Goal: Transaction & Acquisition: Download file/media

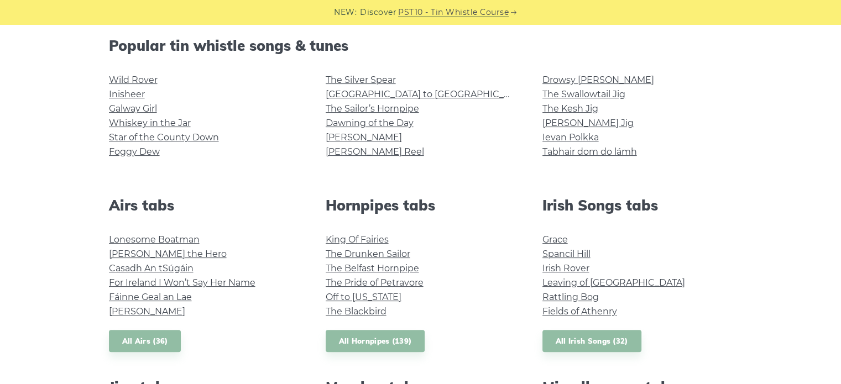
scroll to position [221, 0]
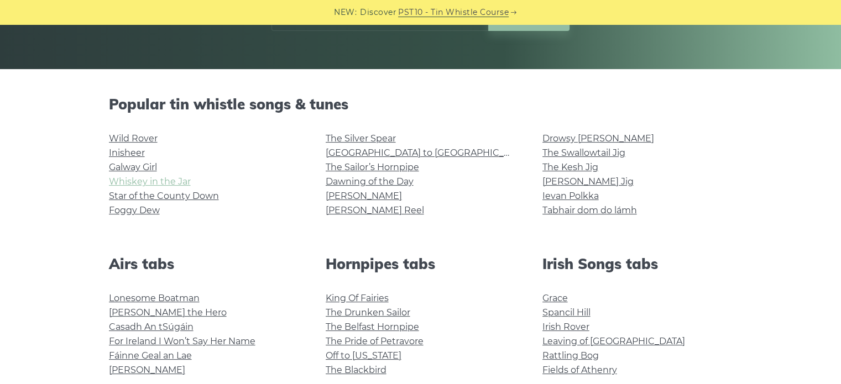
click at [150, 183] on link "Whiskey in the Jar" at bounding box center [150, 181] width 82 height 11
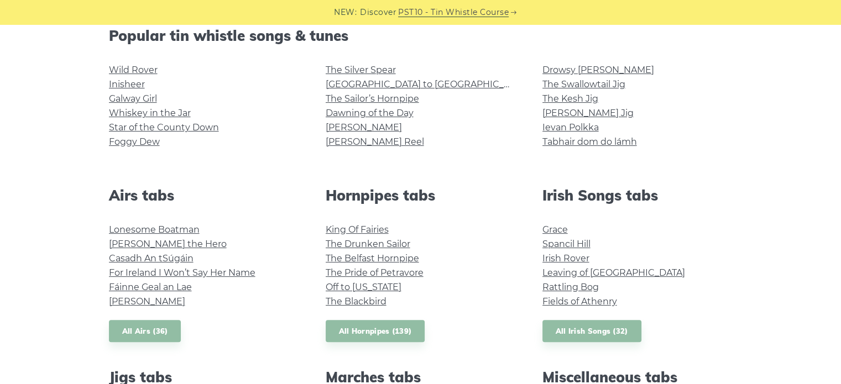
scroll to position [276, 0]
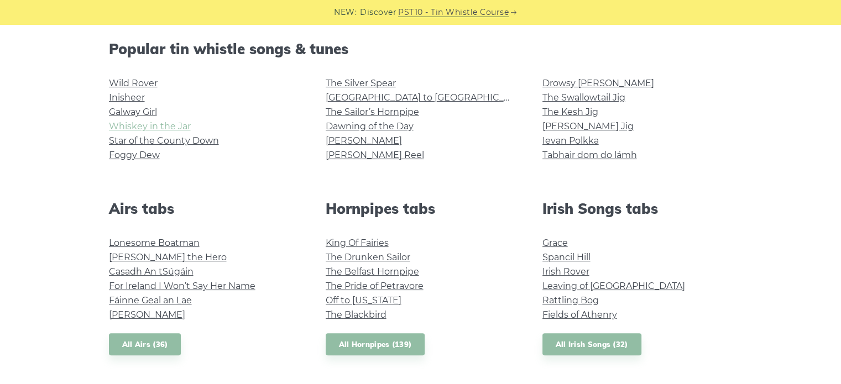
click at [173, 129] on link "Whiskey in the Jar" at bounding box center [150, 126] width 82 height 11
click at [573, 269] on link "Irish Rover" at bounding box center [565, 271] width 47 height 11
click at [137, 156] on link "Foggy Dew" at bounding box center [134, 155] width 51 height 11
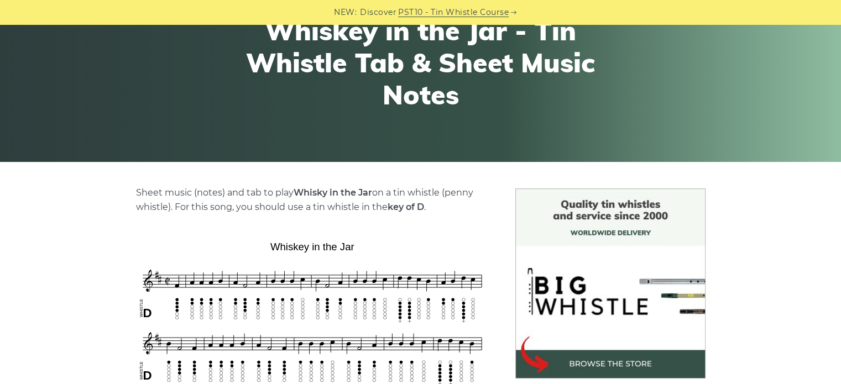
scroll to position [332, 0]
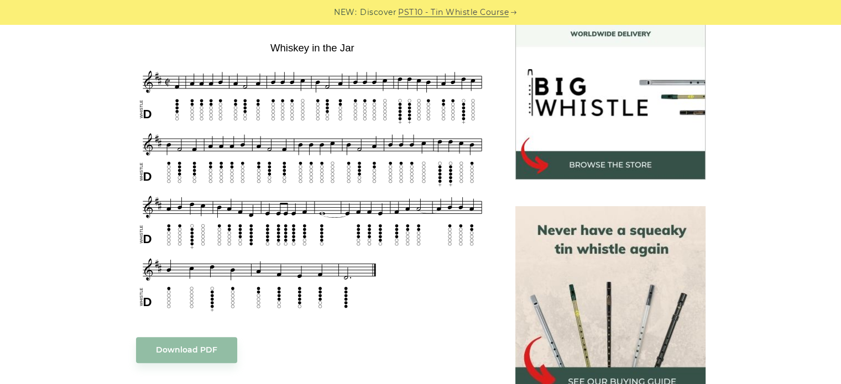
scroll to position [332, 0]
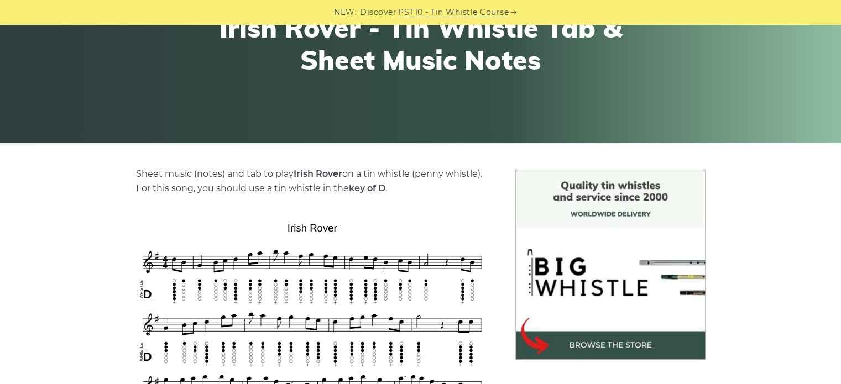
scroll to position [332, 0]
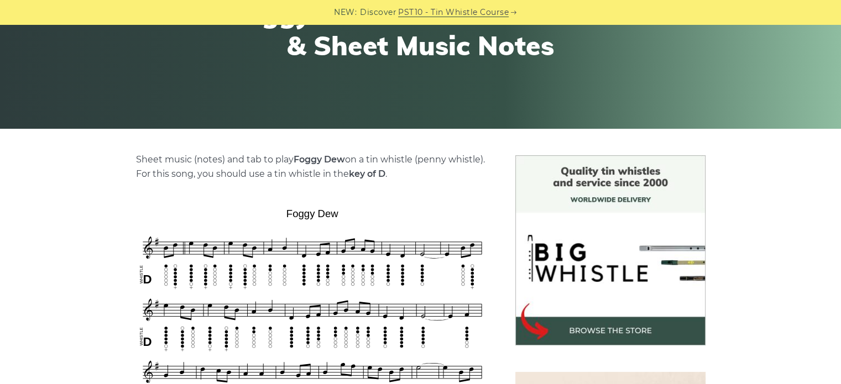
scroll to position [332, 0]
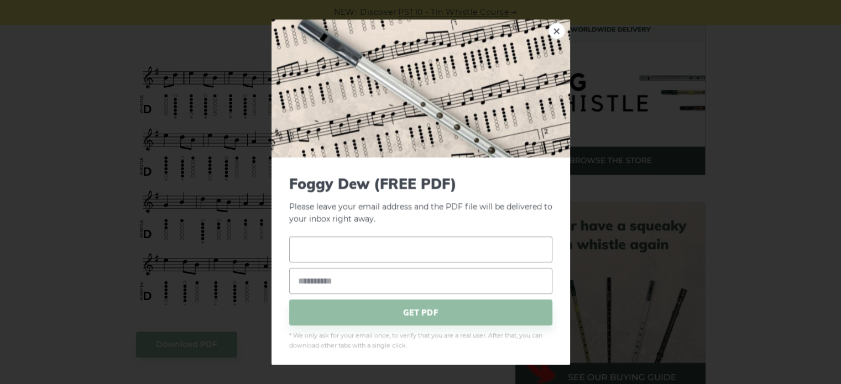
click at [348, 247] on input "text" at bounding box center [420, 250] width 263 height 26
type input "**********"
click at [350, 292] on input "email" at bounding box center [420, 281] width 263 height 26
type input "**********"
click at [375, 313] on span "GET PDF" at bounding box center [420, 313] width 263 height 26
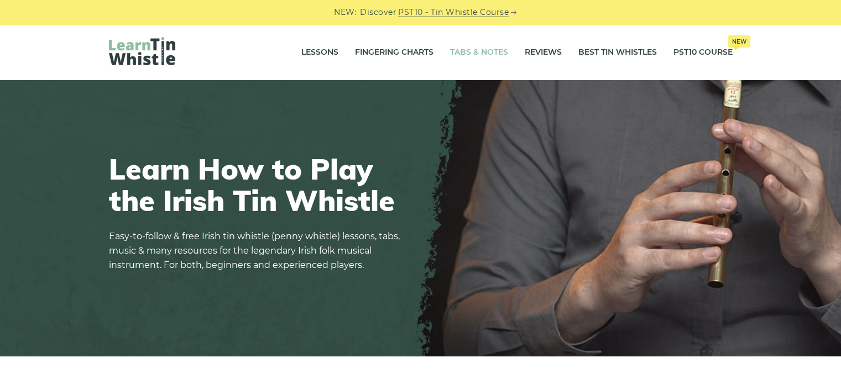
click at [474, 47] on link "Tabs & Notes" at bounding box center [479, 53] width 58 height 28
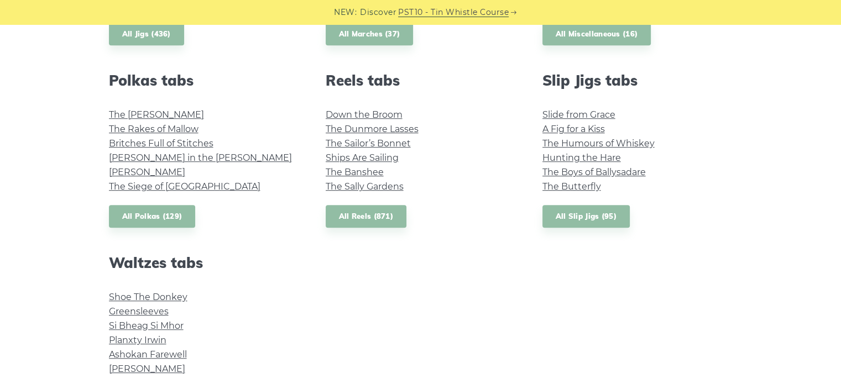
scroll to position [829, 0]
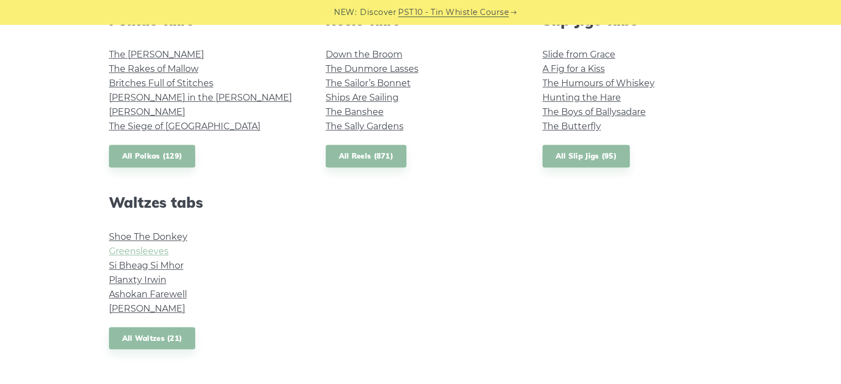
click at [155, 249] on link "Greensleeves" at bounding box center [139, 251] width 60 height 11
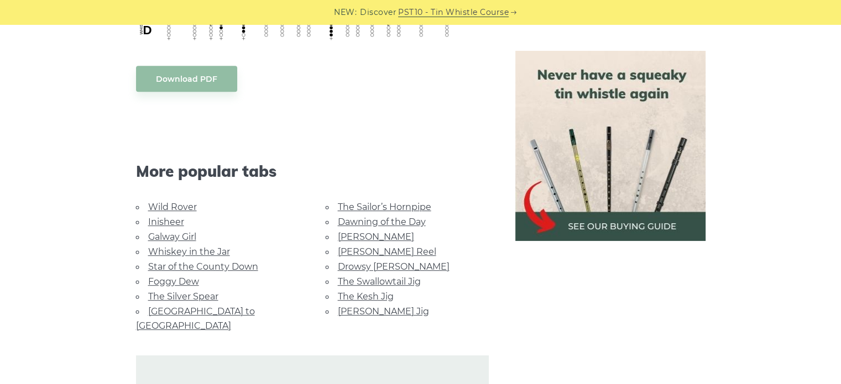
scroll to position [608, 0]
click at [407, 220] on link "Dawning of the Day" at bounding box center [382, 221] width 88 height 11
click at [383, 248] on link "[PERSON_NAME] Reel" at bounding box center [387, 251] width 98 height 11
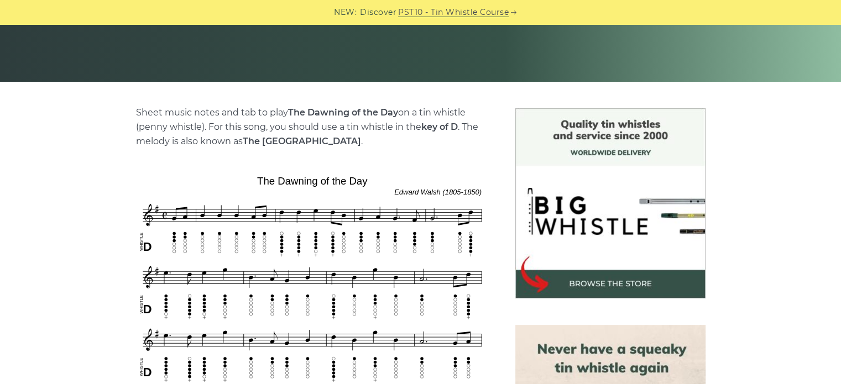
scroll to position [332, 0]
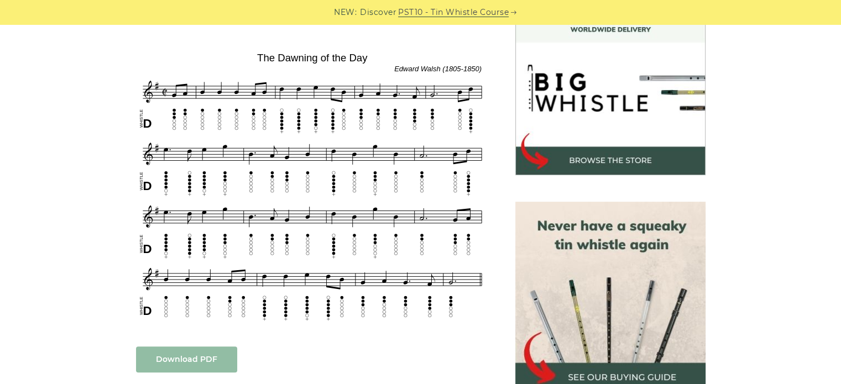
click at [200, 354] on link "Download PDF" at bounding box center [186, 360] width 101 height 26
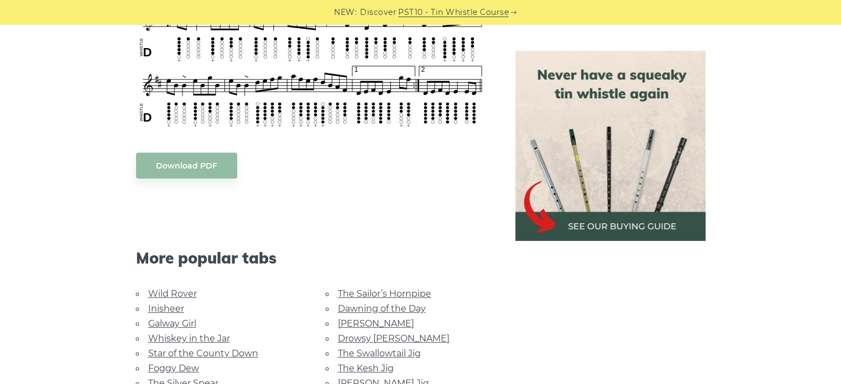
scroll to position [553, 0]
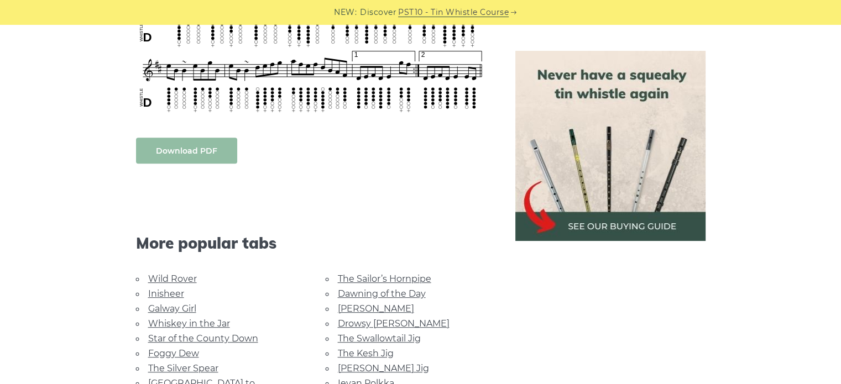
click at [197, 147] on link "Download PDF" at bounding box center [186, 151] width 101 height 26
